Goal: Complete application form

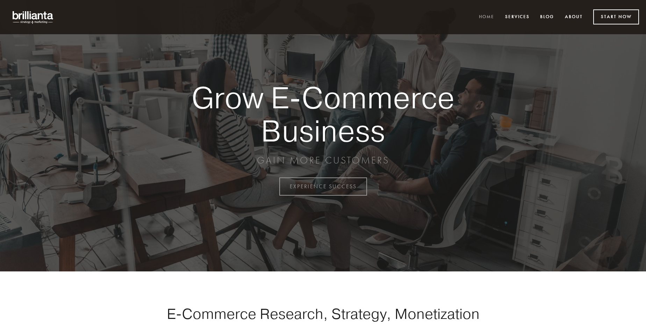
scroll to position [1832, 0]
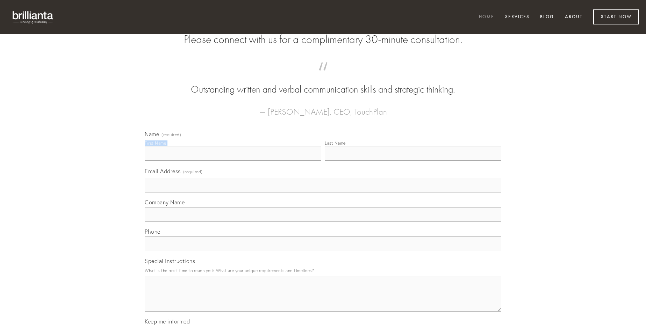
type input "[PERSON_NAME] PhD"
click at [413, 161] on input "Last Name" at bounding box center [413, 153] width 177 height 15
type input "[PERSON_NAME] PhD"
click at [323, 193] on input "Email Address (required)" at bounding box center [323, 185] width 357 height 15
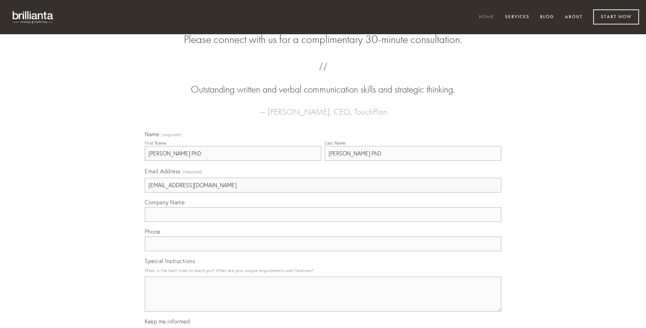
type input "[EMAIL_ADDRESS][DOMAIN_NAME]"
click at [323, 222] on input "Company Name" at bounding box center [323, 214] width 357 height 15
type input "[PERSON_NAME]"
click at [323, 251] on input "text" at bounding box center [323, 244] width 357 height 15
click at [323, 301] on textarea "Special Instructions" at bounding box center [323, 294] width 357 height 35
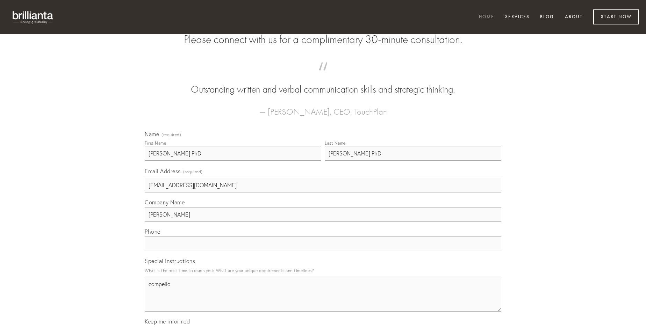
type textarea "compello"
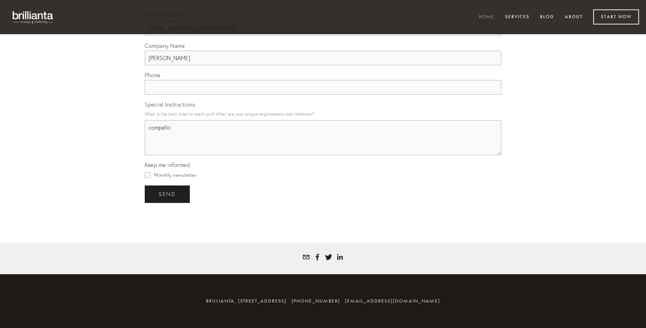
click at [168, 194] on span "send" at bounding box center [167, 194] width 17 height 6
